Goal: Check status: Check status

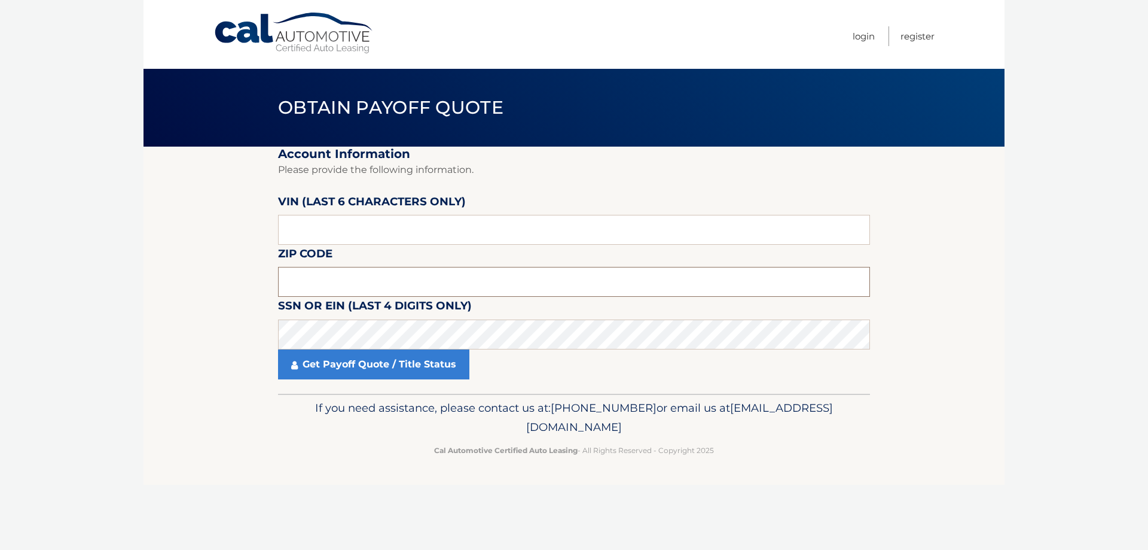
click at [305, 280] on input "text" at bounding box center [574, 282] width 592 height 30
type input "08742"
click at [382, 364] on link "Get Payoff Quote / Title Status" at bounding box center [373, 364] width 191 height 30
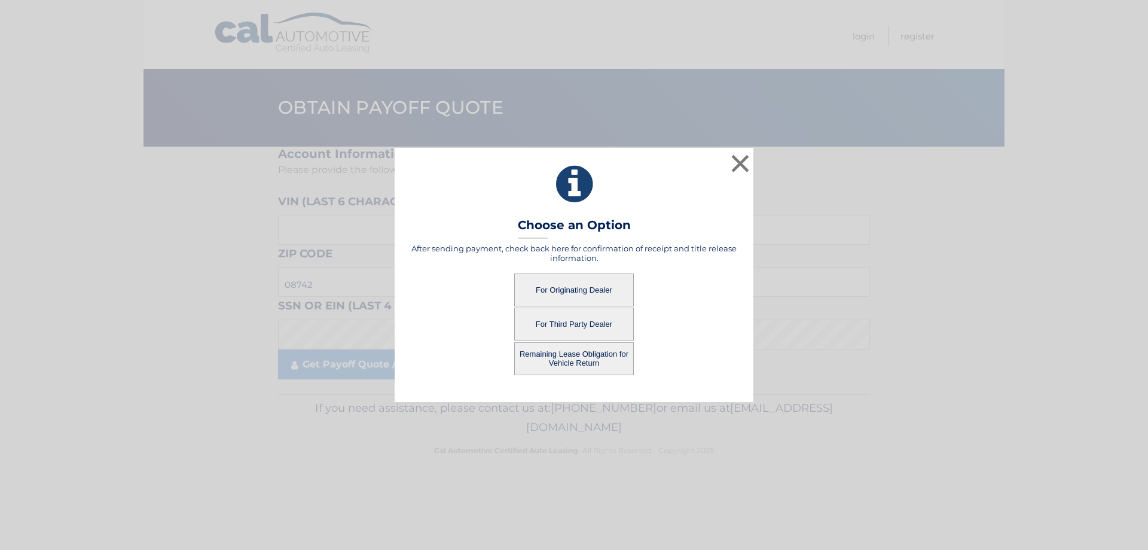
click at [588, 322] on button "For Third Party Dealer" at bounding box center [574, 323] width 120 height 33
click at [570, 325] on button "For Third Party Dealer" at bounding box center [574, 323] width 120 height 33
click at [596, 323] on button "For Third Party Dealer" at bounding box center [574, 323] width 120 height 33
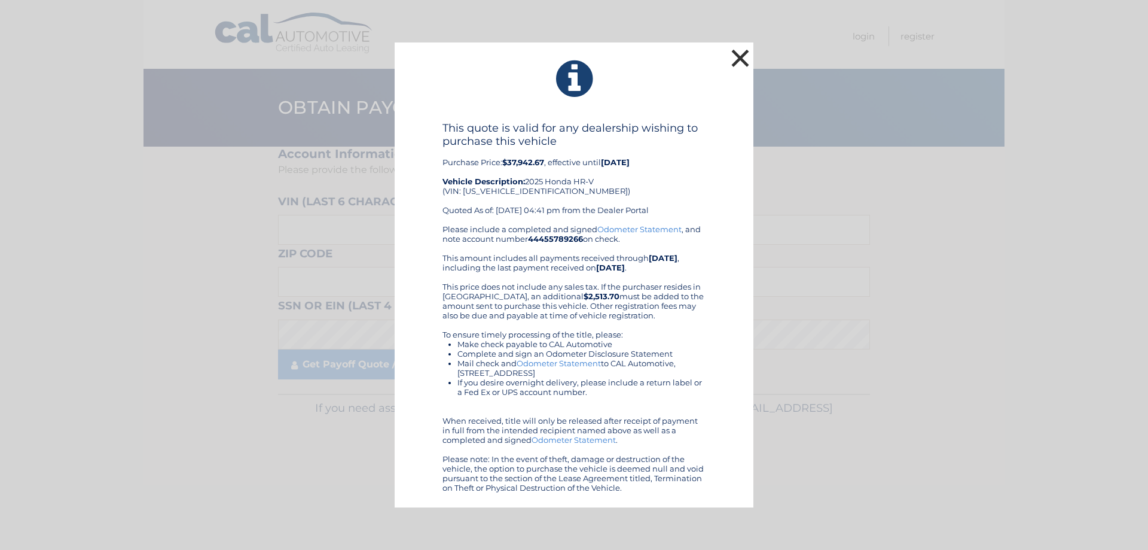
click at [731, 61] on button "×" at bounding box center [740, 58] width 24 height 24
